Goal: Transaction & Acquisition: Book appointment/travel/reservation

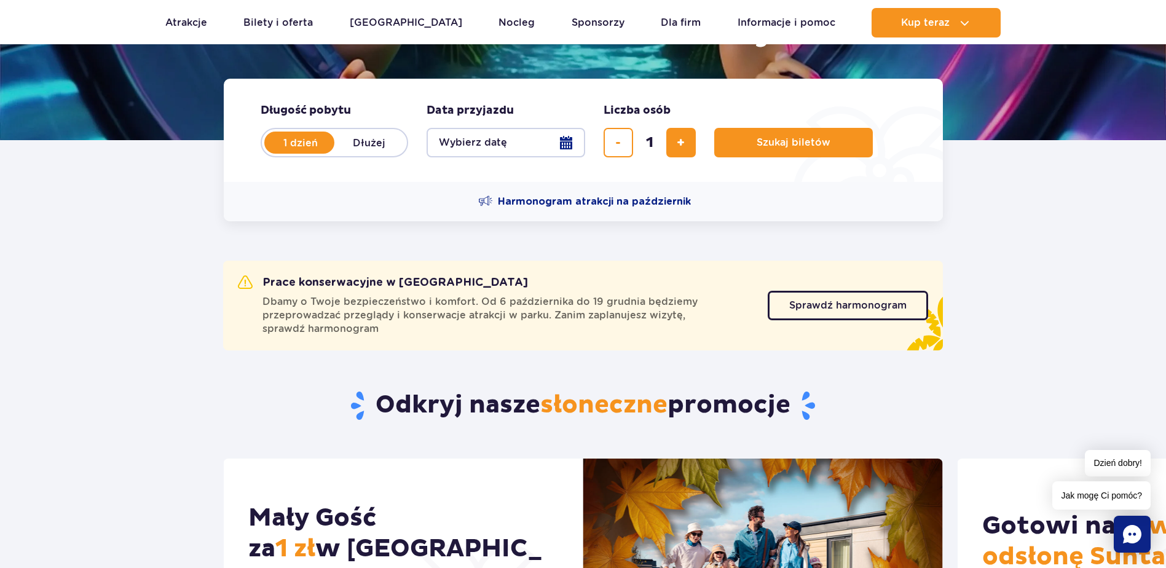
click at [564, 149] on button "Wybierz datę" at bounding box center [505, 142] width 159 height 29
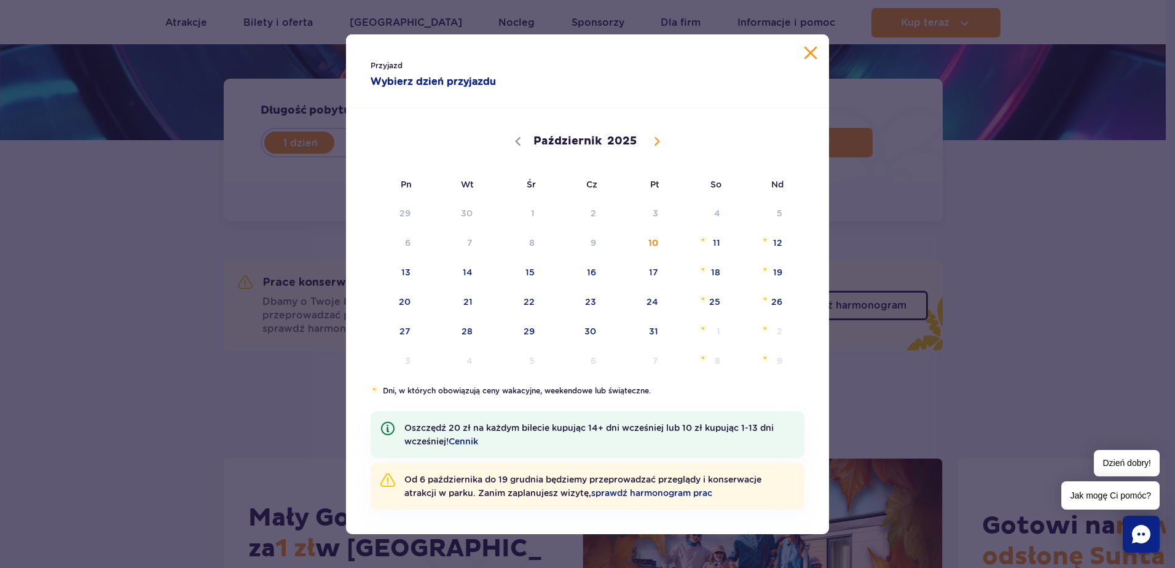
click at [657, 144] on icon at bounding box center [657, 141] width 9 height 9
select select "10"
click at [527, 333] on span "26" at bounding box center [513, 331] width 62 height 28
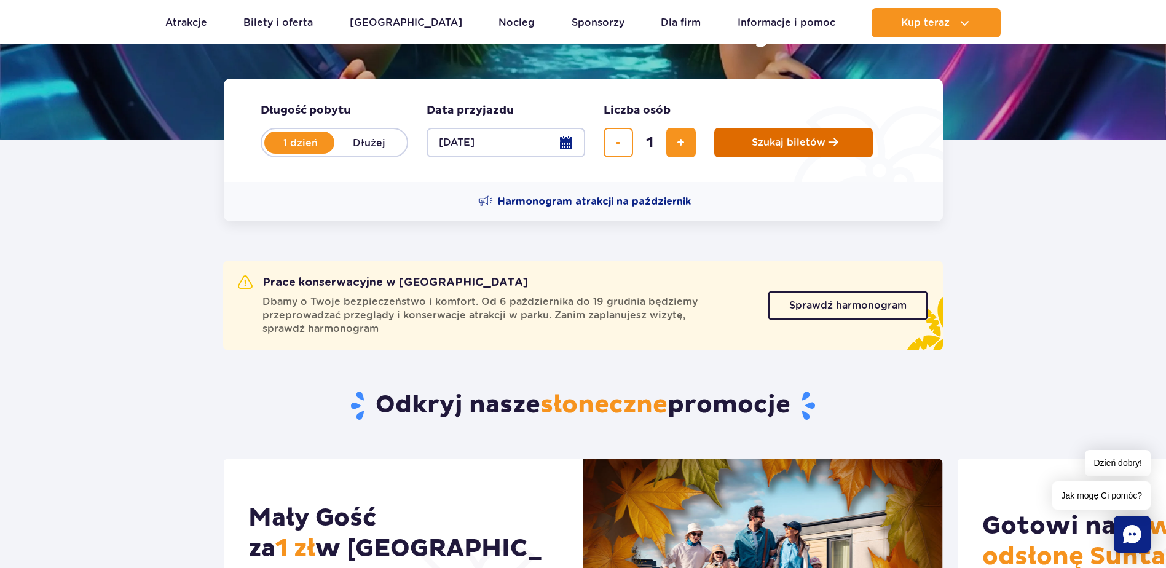
click at [790, 149] on button "Szukaj biletów" at bounding box center [793, 142] width 159 height 29
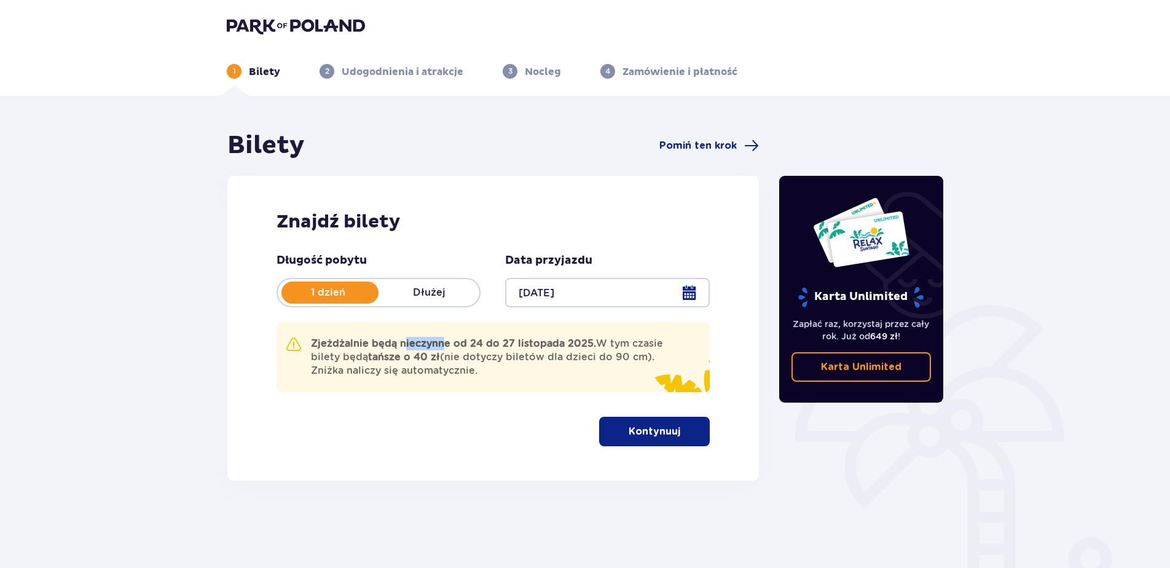
drag, startPoint x: 423, startPoint y: 337, endPoint x: 442, endPoint y: 339, distance: 18.5
click at [441, 339] on div "Zjeżdżalnie będą nieczynne od 24 do 27 listopada 2025. W tym czasie bilety będą…" at bounding box center [493, 357] width 433 height 70
drag, startPoint x: 442, startPoint y: 339, endPoint x: 432, endPoint y: 350, distance: 15.3
click at [436, 350] on p "Zjeżdżalnie będą nieczynne od 24 do 27 listopada 2025. W tym czasie bilety będą…" at bounding box center [490, 357] width 359 height 41
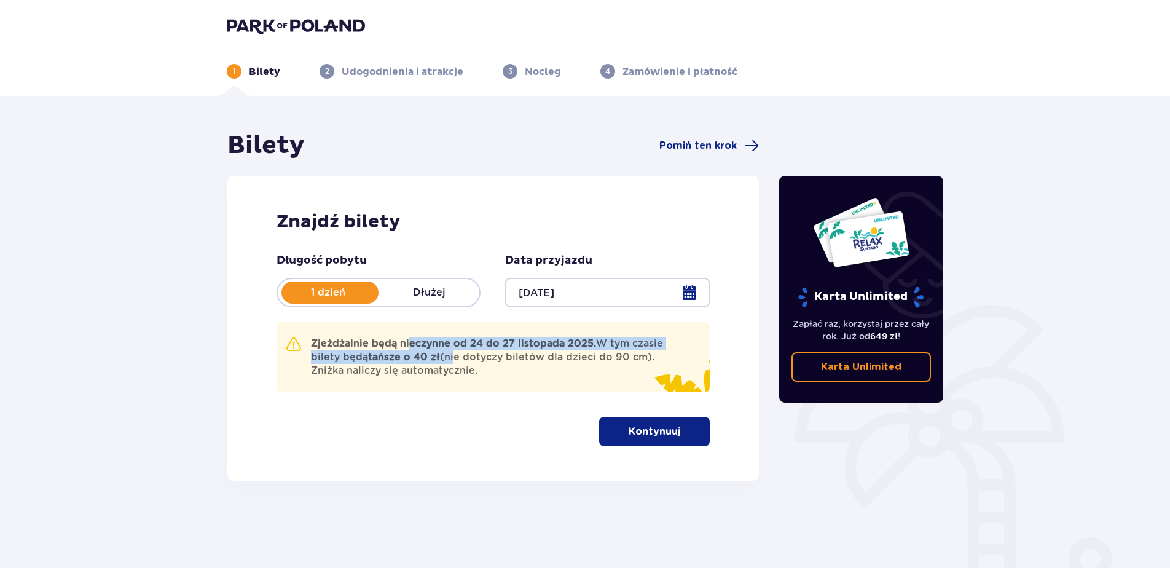
drag, startPoint x: 408, startPoint y: 346, endPoint x: 453, endPoint y: 355, distance: 46.4
click at [453, 355] on p "Zjeżdżalnie będą nieczynne od 24 do 27 listopada 2025. W tym czasie bilety będą…" at bounding box center [490, 357] width 359 height 41
click at [520, 377] on p "Zjeżdżalnie będą nieczynne od 24 do 27 listopada 2025. W tym czasie bilety będą…" at bounding box center [490, 357] width 359 height 41
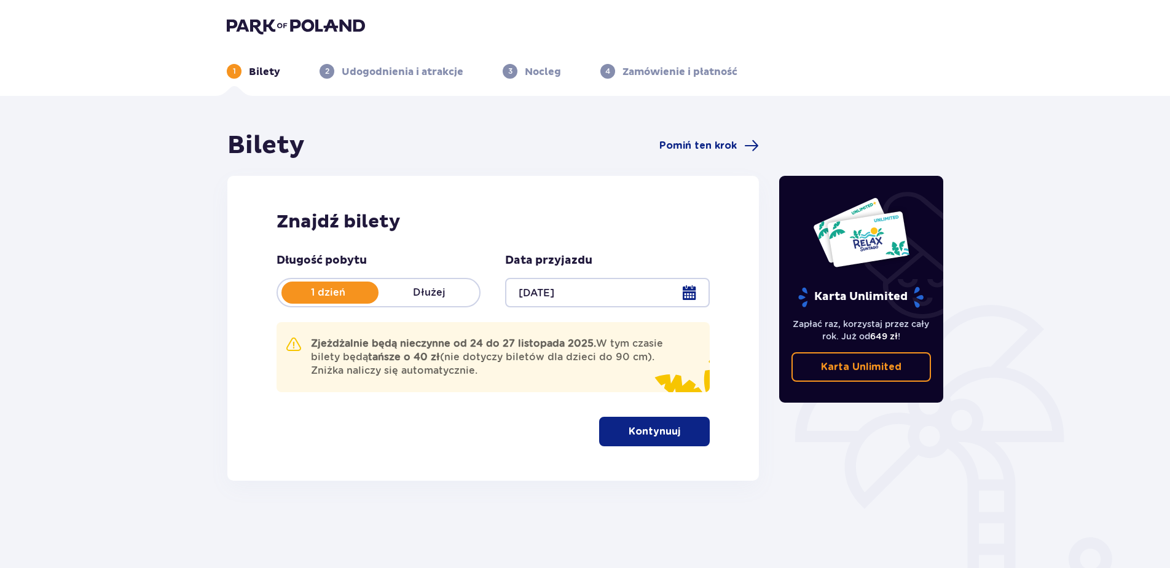
drag, startPoint x: 386, startPoint y: 339, endPoint x: 497, endPoint y: 372, distance: 115.3
click at [497, 372] on p "Zjeżdżalnie będą nieczynne od 24 do 27 listopada 2025. W tym czasie bilety będą…" at bounding box center [490, 357] width 359 height 41
drag, startPoint x: 497, startPoint y: 372, endPoint x: 543, endPoint y: 396, distance: 52.2
click at [543, 396] on div "Długość pobytu 1 dzień Dłużej Data przyjazdu 26.11.25 Zjeżdżalnie będą nieczynn…" at bounding box center [493, 349] width 433 height 193
drag, startPoint x: 507, startPoint y: 380, endPoint x: 301, endPoint y: 340, distance: 209.6
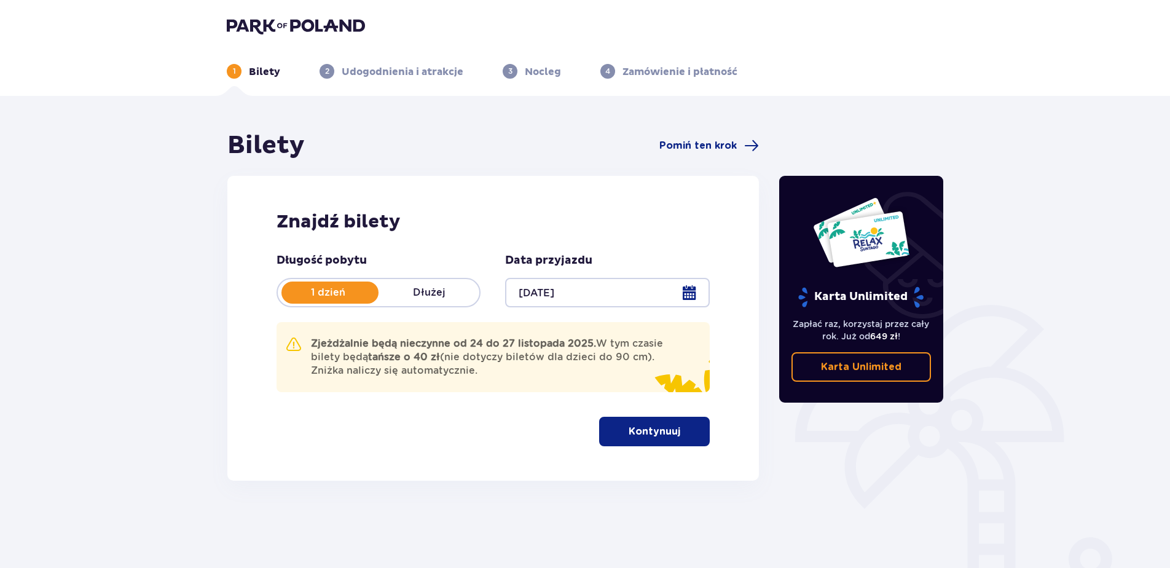
click at [301, 340] on div "Zjeżdżalnie będą nieczynne od 24 do 27 listopada 2025. W tym czasie bilety będą…" at bounding box center [493, 357] width 433 height 70
drag, startPoint x: 301, startPoint y: 340, endPoint x: 350, endPoint y: 410, distance: 85.6
click at [350, 410] on div "Długość pobytu 1 dzień Dłużej Data przyjazdu 26.11.25 Zjeżdżalnie będą nieczynn…" at bounding box center [493, 349] width 433 height 193
click at [449, 331] on div "Zjeżdżalnie będą nieczynne od 24 do 27 listopada 2025. W tym czasie bilety będą…" at bounding box center [493, 357] width 433 height 70
drag, startPoint x: 490, startPoint y: 375, endPoint x: 295, endPoint y: 343, distance: 197.4
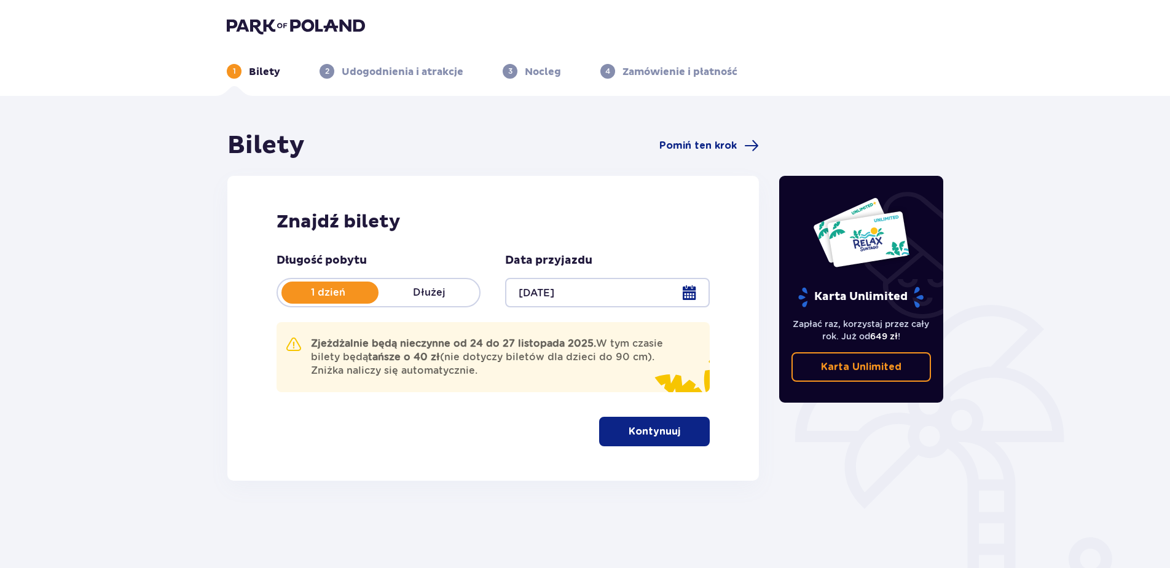
click at [295, 343] on div "Zjeżdżalnie będą nieczynne od 24 do 27 listopada 2025. W tym czasie bilety będą…" at bounding box center [478, 357] width 384 height 41
drag, startPoint x: 295, startPoint y: 343, endPoint x: 516, endPoint y: 407, distance: 230.1
click at [516, 407] on div "Długość pobytu 1 dzień Dłużej Data przyjazdu 26.11.25 Zjeżdżalnie będą nieczynn…" at bounding box center [493, 349] width 433 height 193
drag, startPoint x: 526, startPoint y: 368, endPoint x: 300, endPoint y: 339, distance: 228.0
click at [300, 339] on div "Zjeżdżalnie będą nieczynne od 24 do 27 listopada 2025. W tym czasie bilety będą…" at bounding box center [478, 357] width 384 height 41
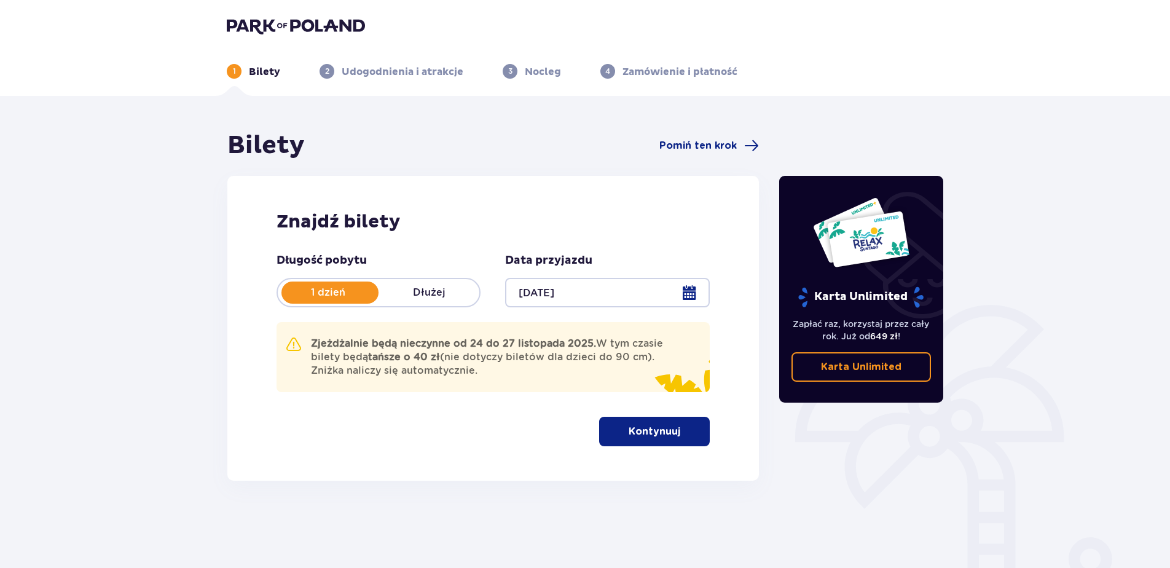
drag, startPoint x: 300, startPoint y: 339, endPoint x: 473, endPoint y: 385, distance: 179.1
click at [469, 386] on div "Zjeżdżalnie będą nieczynne od 24 do 27 listopada 2025. W tym czasie bilety będą…" at bounding box center [493, 357] width 433 height 70
drag, startPoint x: 430, startPoint y: 364, endPoint x: 306, endPoint y: 337, distance: 126.4
click at [306, 337] on div "Zjeżdżalnie będą nieczynne od 24 do 27 listopada 2025. W tym czasie bilety będą…" at bounding box center [478, 357] width 384 height 41
drag, startPoint x: 306, startPoint y: 337, endPoint x: 568, endPoint y: 377, distance: 265.3
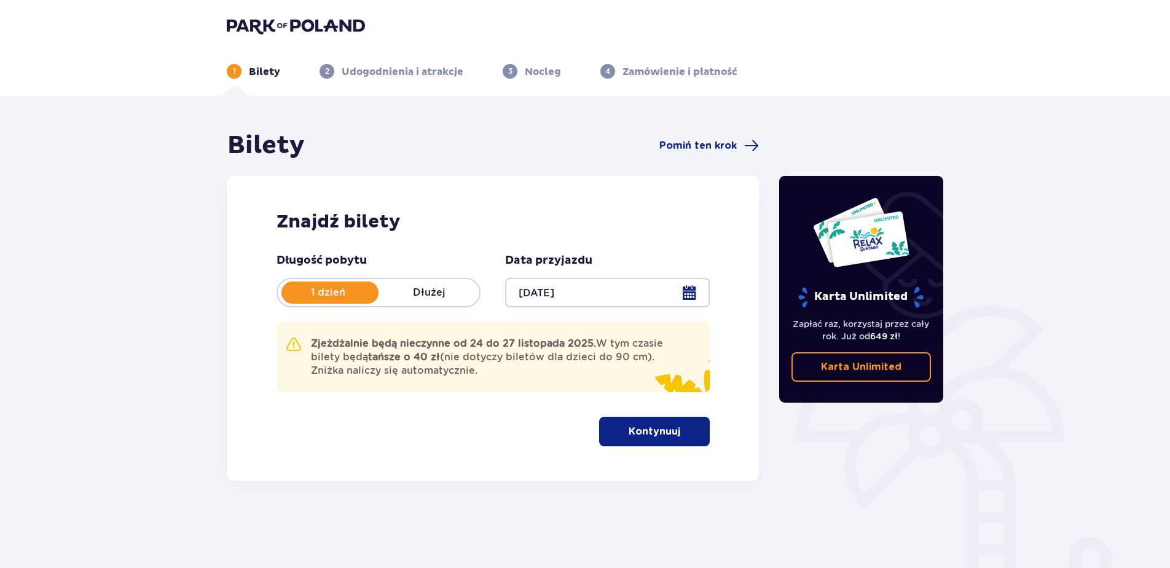
click at [568, 377] on p "Zjeżdżalnie będą nieczynne od 24 do 27 listopada 2025. W tym czasie bilety będą…" at bounding box center [490, 357] width 359 height 41
click at [371, 358] on strong "tańsze o 40 zł" at bounding box center [404, 357] width 72 height 12
drag, startPoint x: 481, startPoint y: 373, endPoint x: 310, endPoint y: 341, distance: 173.2
click at [310, 341] on div "Zjeżdżalnie będą nieczynne od 24 do 27 listopada 2025. W tym czasie bilety będą…" at bounding box center [478, 357] width 384 height 41
drag, startPoint x: 310, startPoint y: 341, endPoint x: 358, endPoint y: 372, distance: 56.9
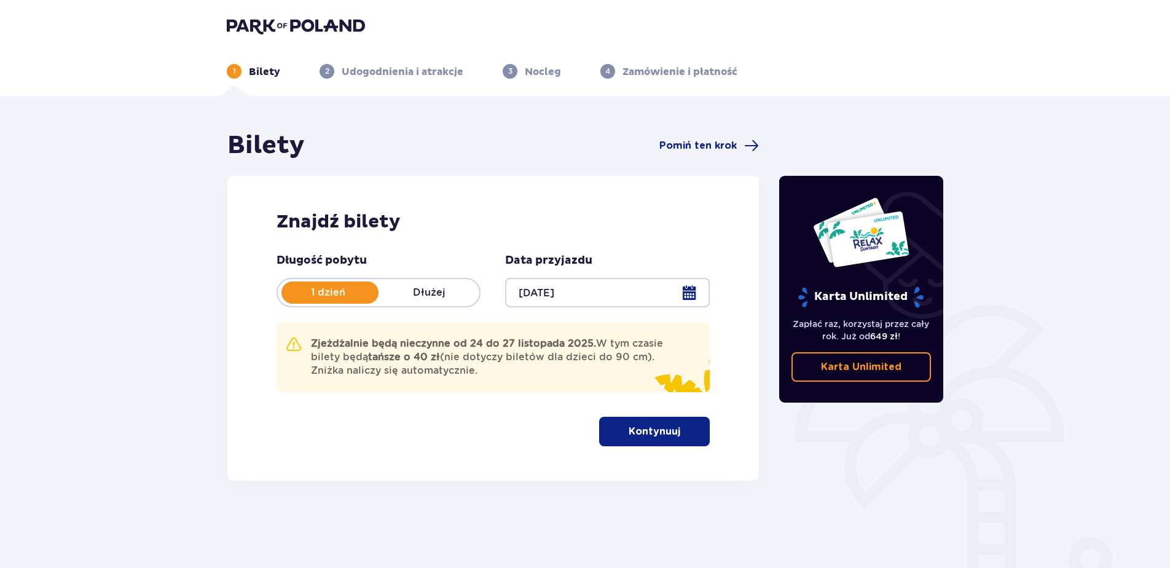
click at [358, 370] on p "Zjeżdżalnie będą nieczynne od 24 do 27 listopada 2025. W tym czasie bilety będą…" at bounding box center [490, 357] width 359 height 41
drag, startPoint x: 509, startPoint y: 367, endPoint x: 292, endPoint y: 334, distance: 219.5
click at [292, 334] on div "Zjeżdżalnie będą nieczynne od 24 do 27 listopada 2025. W tym czasie bilety będą…" at bounding box center [493, 357] width 433 height 70
drag, startPoint x: 292, startPoint y: 334, endPoint x: 310, endPoint y: 344, distance: 20.1
click at [307, 345] on div "Zjeżdżalnie będą nieczynne od 24 do 27 listopada 2025. W tym czasie bilety będą…" at bounding box center [478, 357] width 384 height 41
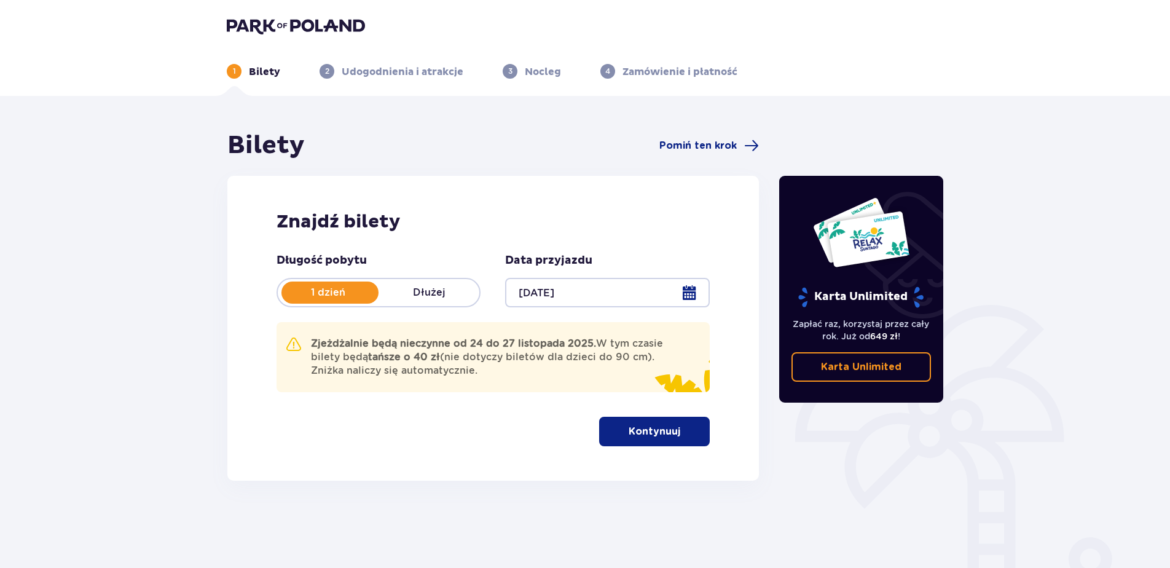
drag, startPoint x: 310, startPoint y: 342, endPoint x: 536, endPoint y: 388, distance: 231.4
click at [534, 386] on div "Zjeżdżalnie będą nieczynne od 24 do 27 listopada 2025. W tym czasie bilety będą…" at bounding box center [493, 357] width 433 height 70
drag, startPoint x: 536, startPoint y: 388, endPoint x: 544, endPoint y: 385, distance: 7.8
click at [544, 385] on div "Zjeżdżalnie będą nieczynne od 24 do 27 listopada 2025. W tym czasie bilety będą…" at bounding box center [493, 357] width 433 height 70
drag, startPoint x: 506, startPoint y: 371, endPoint x: 312, endPoint y: 342, distance: 197.0
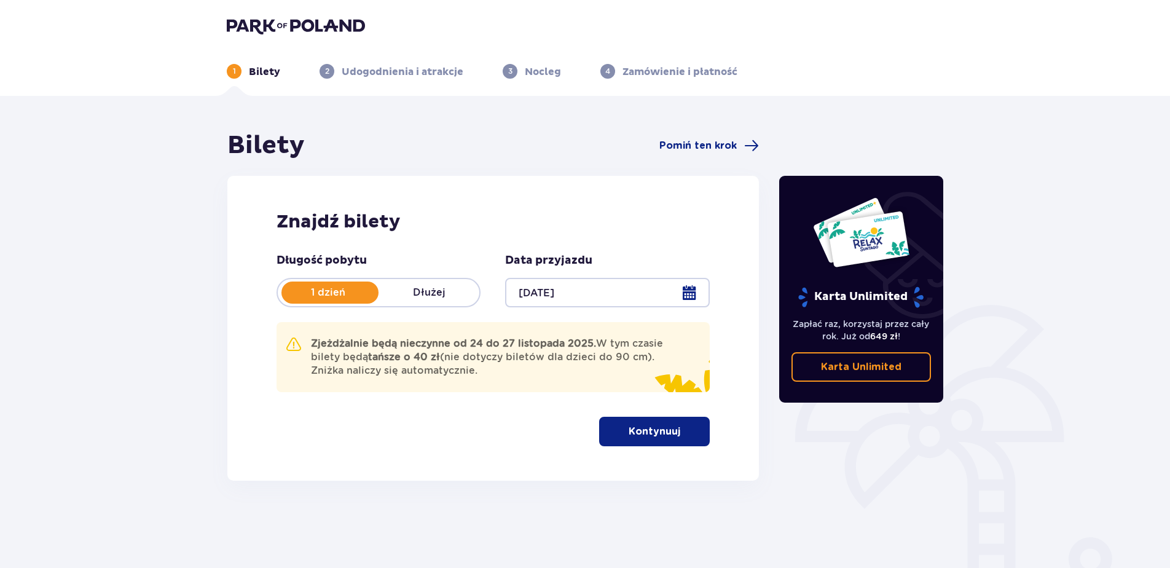
click at [312, 342] on p "Zjeżdżalnie będą nieczynne od 24 do 27 listopada 2025. W tym czasie bilety będą…" at bounding box center [490, 357] width 359 height 41
drag, startPoint x: 312, startPoint y: 342, endPoint x: 435, endPoint y: 362, distance: 125.2
click at [435, 362] on strong "tańsze o 40 zł" at bounding box center [404, 357] width 72 height 12
click at [516, 371] on p "Zjeżdżalnie będą nieczynne od 24 do 27 listopada 2025. W tym czasie bilety będą…" at bounding box center [490, 357] width 359 height 41
click at [462, 370] on p "Zjeżdżalnie będą nieczynne od 24 do 27 listopada 2025. W tym czasie bilety będą…" at bounding box center [490, 357] width 359 height 41
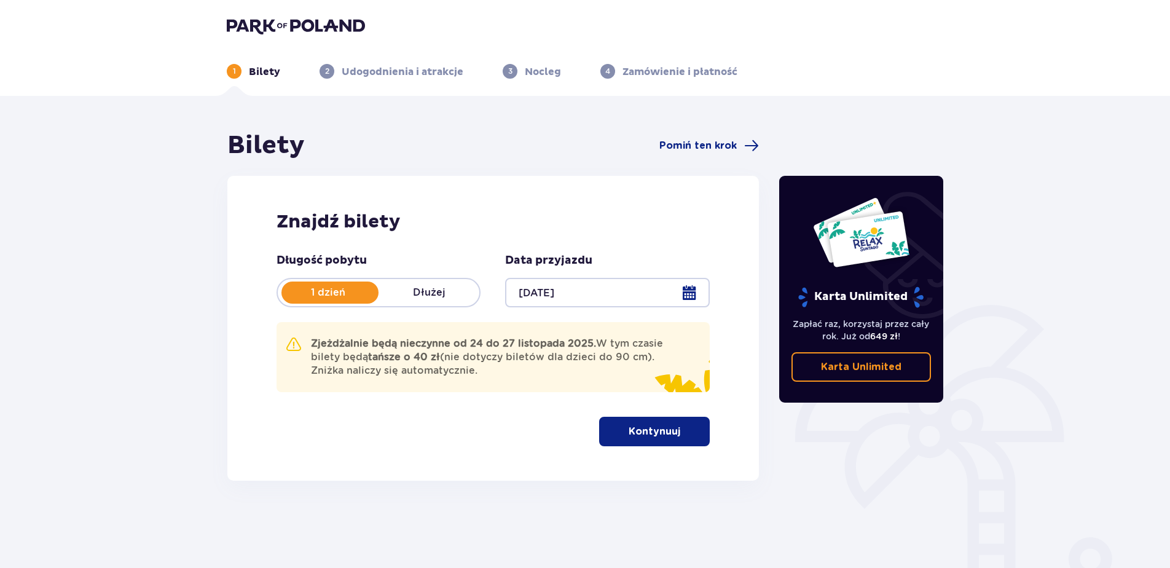
click at [690, 286] on div at bounding box center [607, 292] width 204 height 29
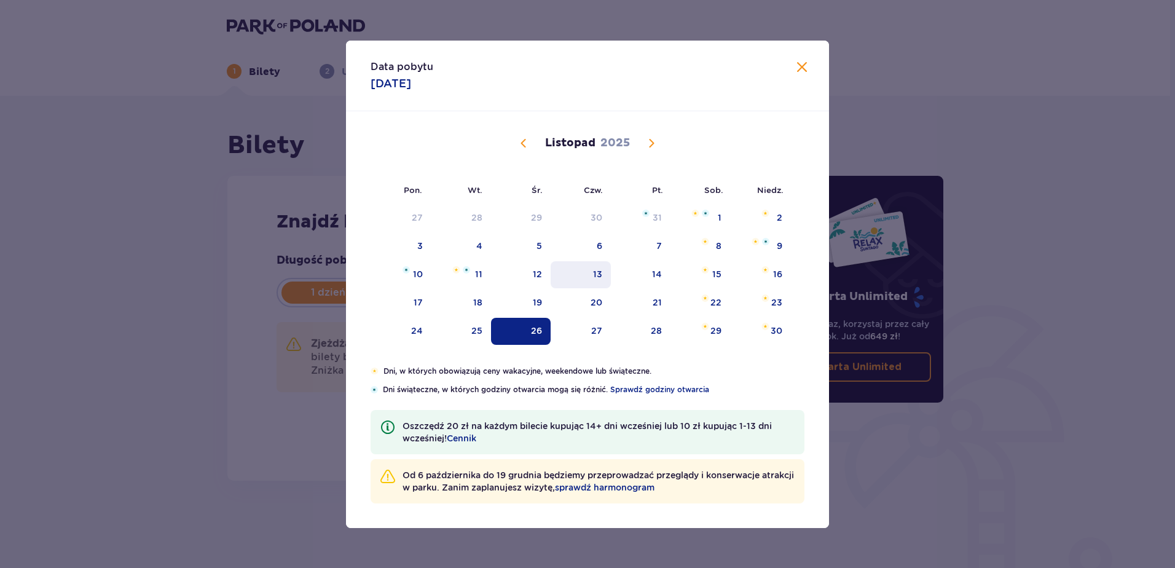
click at [570, 275] on div "13" at bounding box center [581, 274] width 61 height 27
type input "13.11.25"
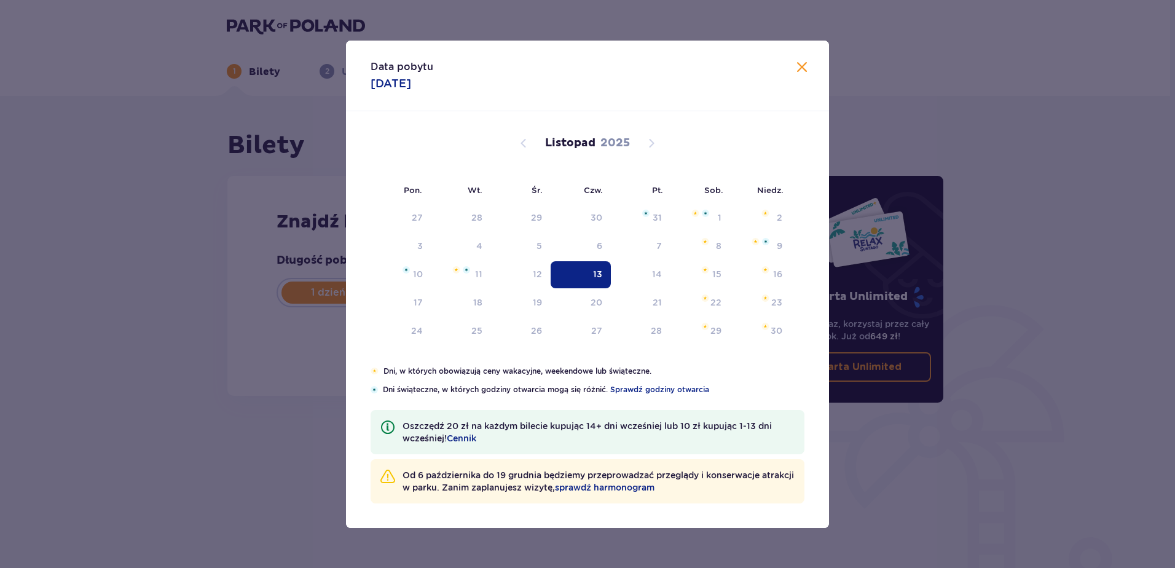
click at [798, 69] on ul "1 Bilety 2 Udogodnienia i atrakcje 3 Nocleg 4 Zamówienie i płatność" at bounding box center [585, 71] width 716 height 15
